Goal: Transaction & Acquisition: Subscribe to service/newsletter

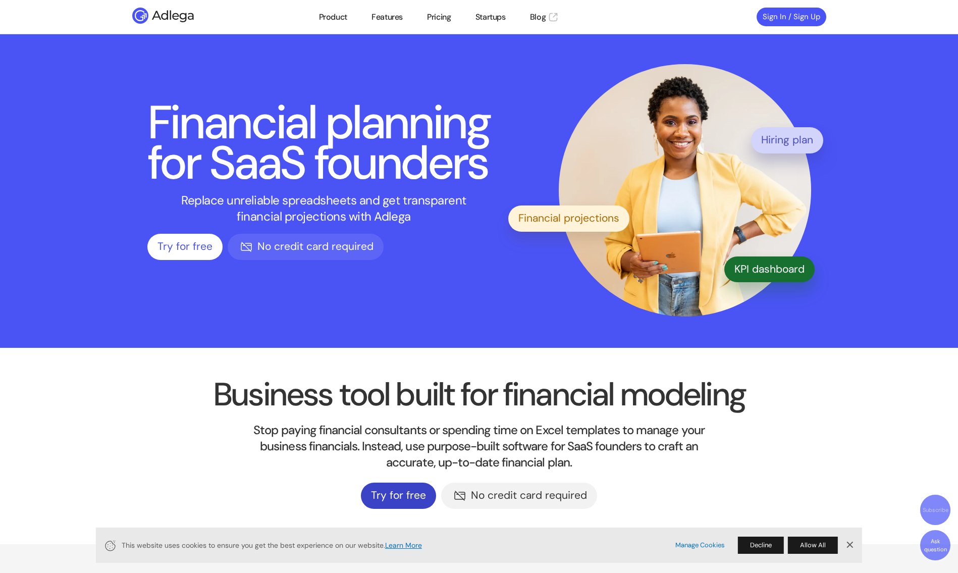
click at [410, 498] on link "Try for free" at bounding box center [398, 495] width 75 height 26
click at [342, 11] on link "Product" at bounding box center [333, 17] width 28 height 12
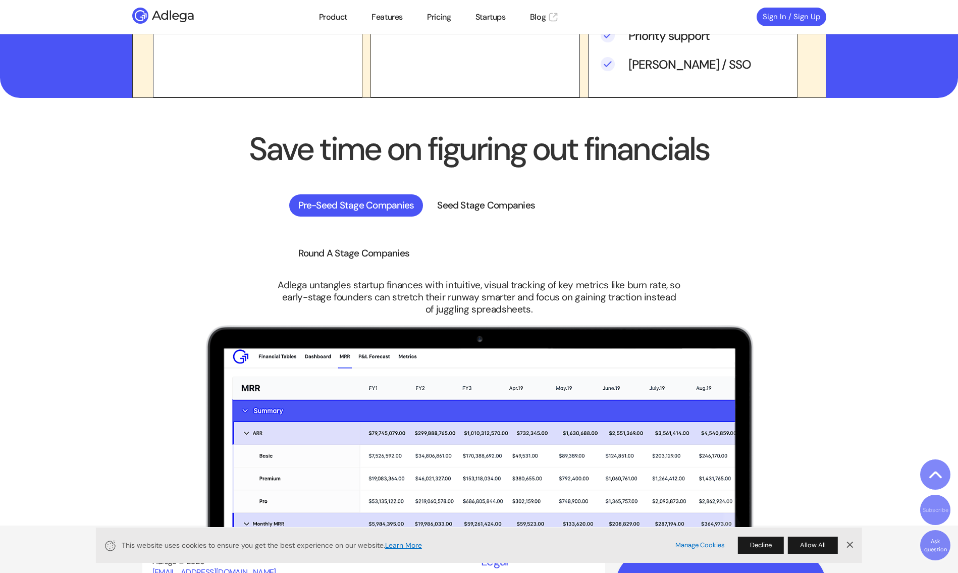
scroll to position [2112, 0]
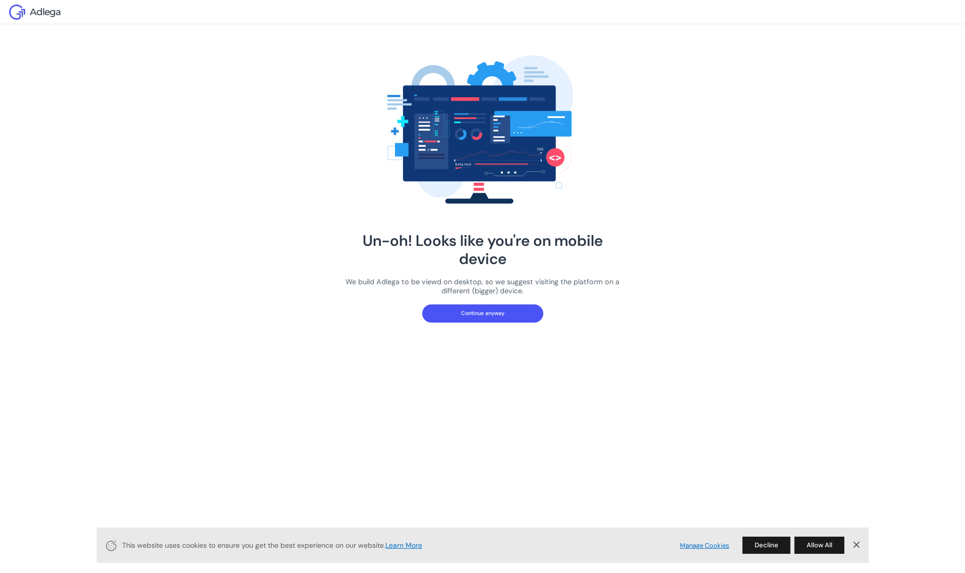
click at [493, 310] on button "Continue anyway" at bounding box center [482, 313] width 121 height 18
